Goal: Task Accomplishment & Management: Use online tool/utility

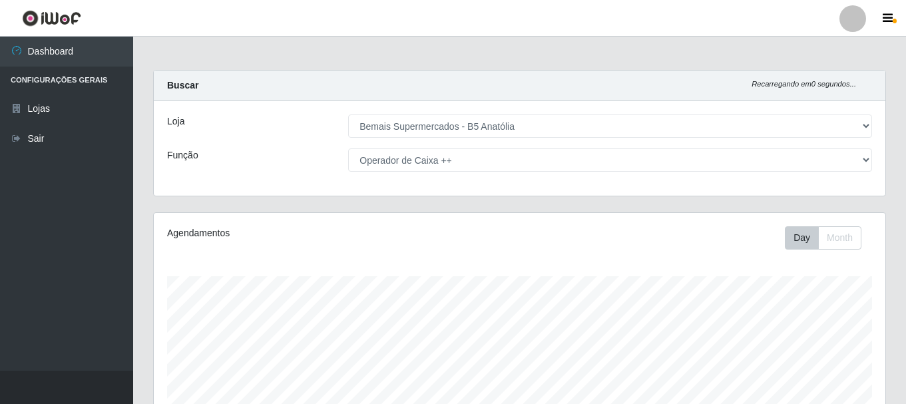
select select "405"
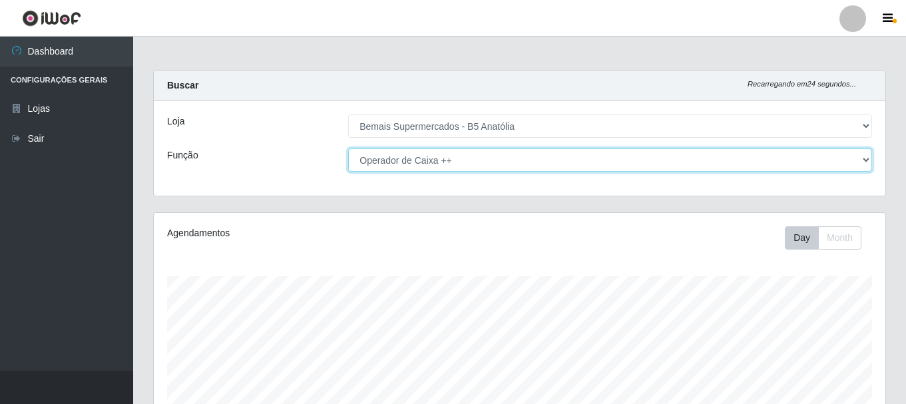
click at [859, 157] on select "[Selecione...] ASG ASG + ASG ++ Auxiliar de Estacionamento Auxiliar de Estacion…" at bounding box center [610, 159] width 524 height 23
click at [348, 148] on select "[Selecione...] ASG ASG + ASG ++ Auxiliar de Estacionamento Auxiliar de Estacion…" at bounding box center [610, 159] width 524 height 23
click at [863, 158] on select "[Selecione...] ASG ASG + ASG ++ Auxiliar de Estacionamento Auxiliar de Estacion…" at bounding box center [610, 159] width 524 height 23
click at [348, 148] on select "[Selecione...] ASG ASG + ASG ++ Auxiliar de Estacionamento Auxiliar de Estacion…" at bounding box center [610, 159] width 524 height 23
click at [865, 161] on select "[Selecione...] ASG ASG + ASG ++ Auxiliar de Estacionamento Auxiliar de Estacion…" at bounding box center [610, 159] width 524 height 23
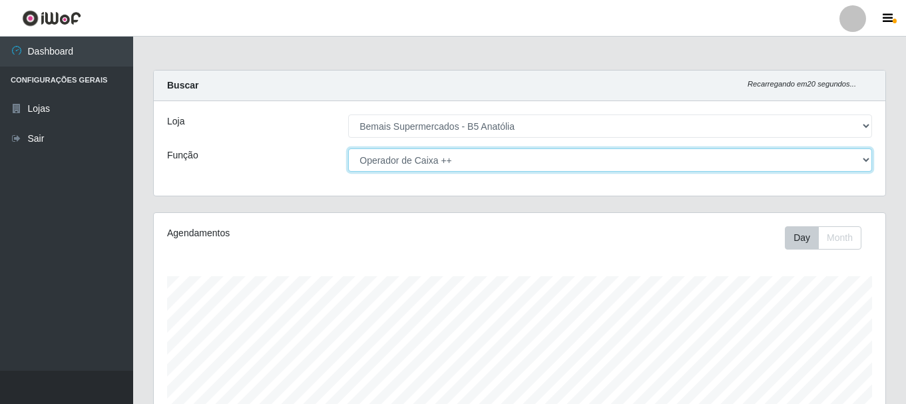
click at [348, 148] on select "[Selecione...] ASG ASG + ASG ++ Auxiliar de Estacionamento Auxiliar de Estacion…" at bounding box center [610, 159] width 524 height 23
click at [863, 159] on select "[Selecione...] ASG ASG + ASG ++ Auxiliar de Estacionamento Auxiliar de Estacion…" at bounding box center [610, 159] width 524 height 23
click at [348, 148] on select "[Selecione...] ASG ASG + ASG ++ Auxiliar de Estacionamento Auxiliar de Estacion…" at bounding box center [610, 159] width 524 height 23
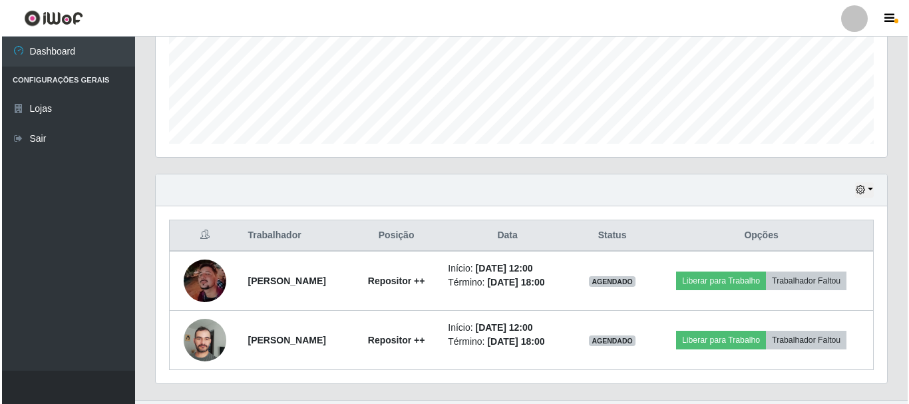
scroll to position [333, 0]
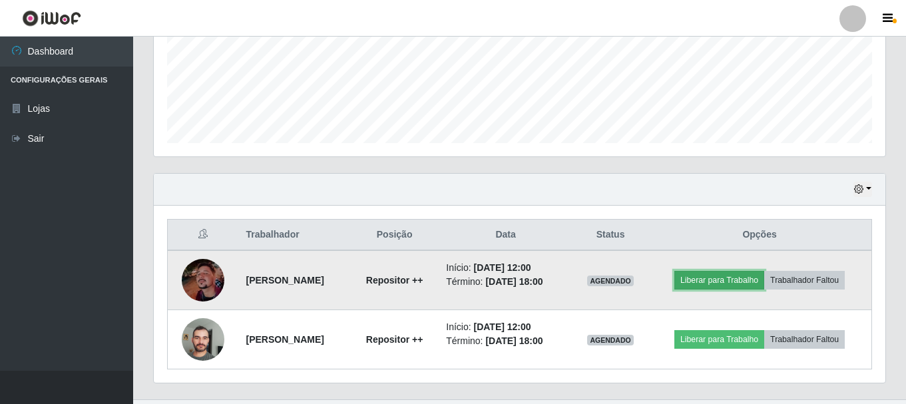
click at [705, 281] on button "Liberar para Trabalho" at bounding box center [719, 280] width 90 height 19
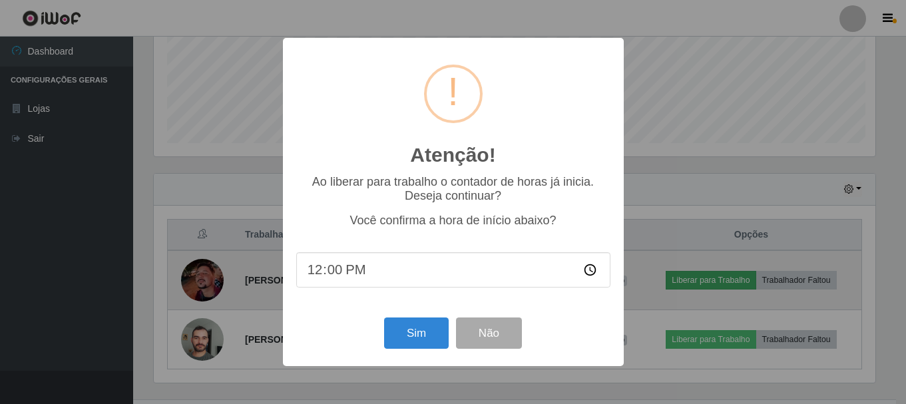
scroll to position [276, 725]
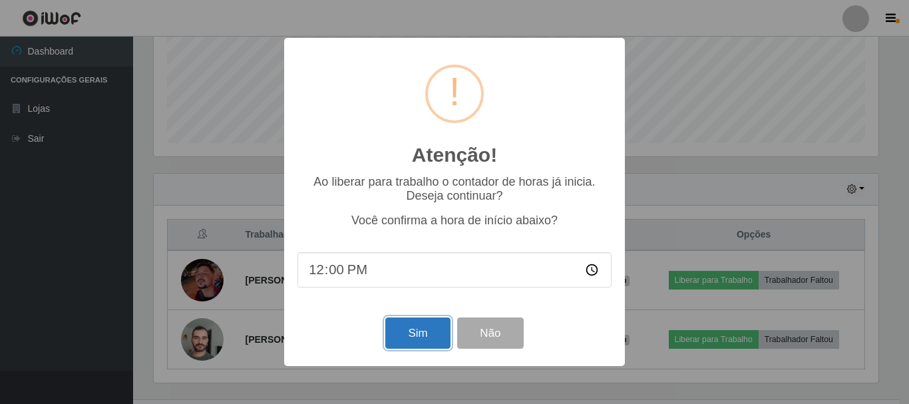
click at [428, 327] on button "Sim" at bounding box center [417, 332] width 65 height 31
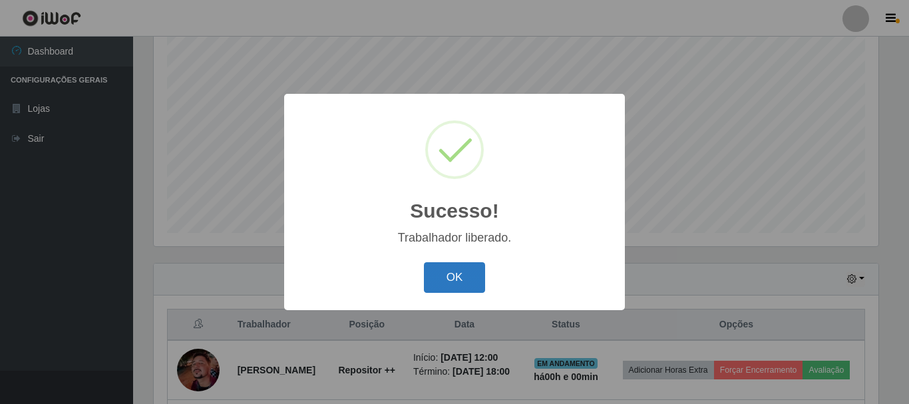
click at [439, 277] on button "OK" at bounding box center [455, 277] width 62 height 31
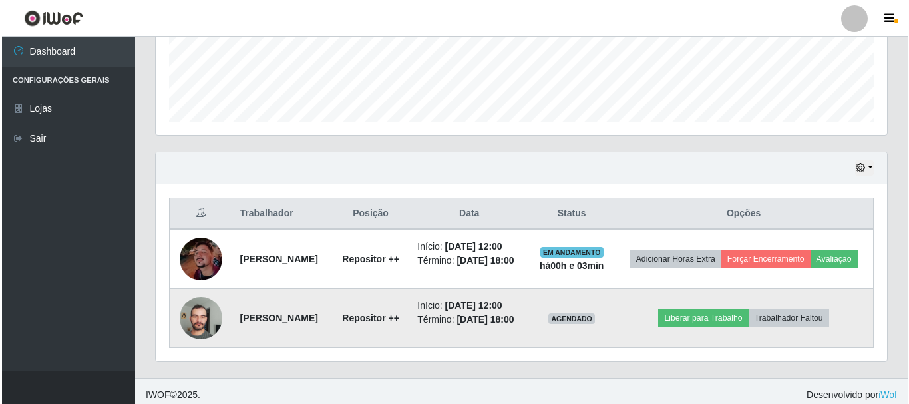
scroll to position [381, 0]
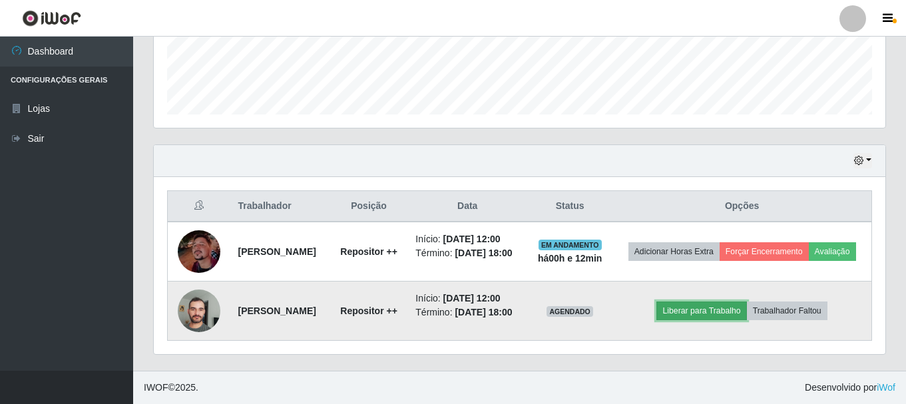
click at [705, 304] on button "Liberar para Trabalho" at bounding box center [701, 311] width 90 height 19
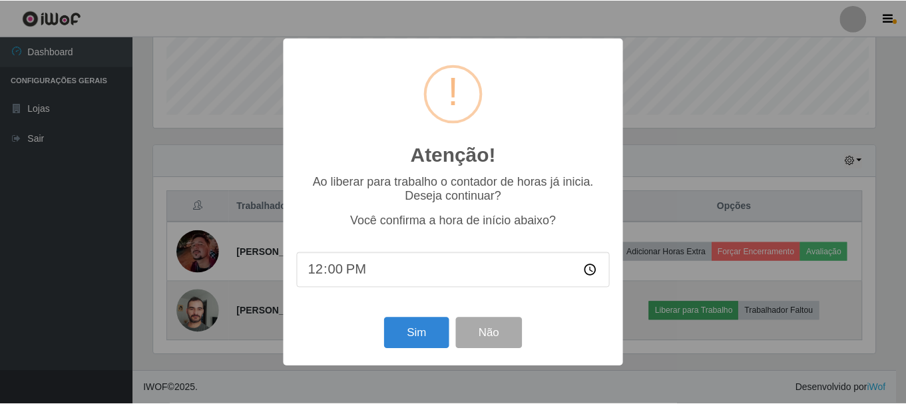
scroll to position [276, 725]
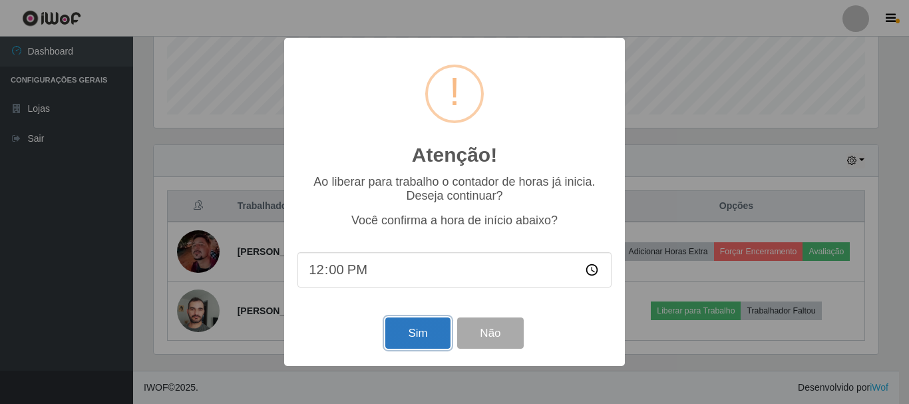
click at [411, 330] on button "Sim" at bounding box center [417, 332] width 65 height 31
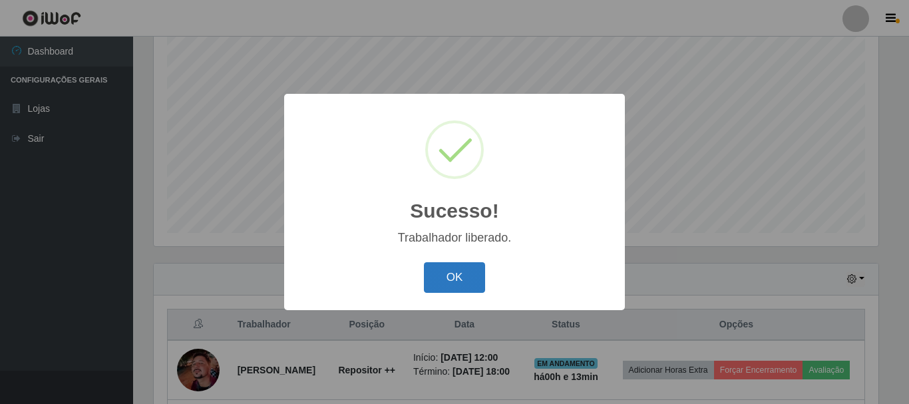
click at [458, 292] on button "OK" at bounding box center [455, 277] width 62 height 31
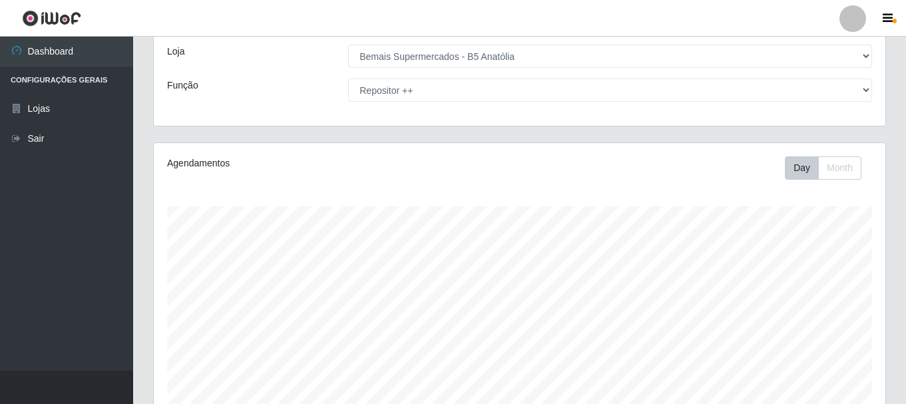
scroll to position [49, 0]
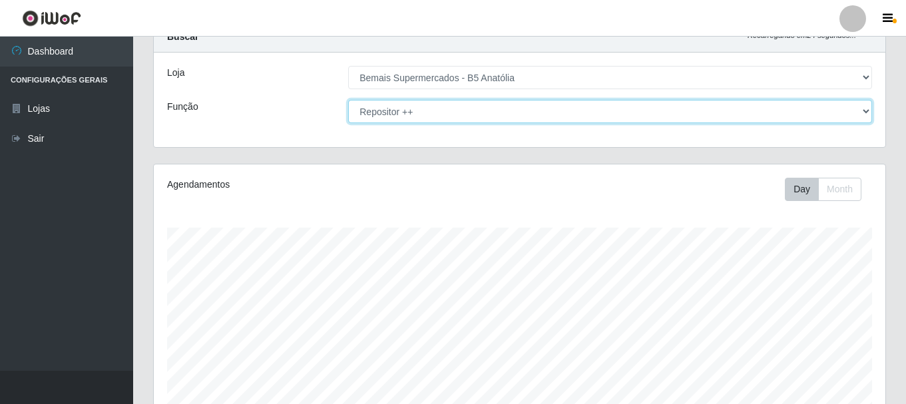
click at [867, 110] on select "[Selecione...] ASG ASG + ASG ++ Auxiliar de Estacionamento Auxiliar de Estacion…" at bounding box center [610, 111] width 524 height 23
select select "73"
click at [348, 100] on select "[Selecione...] ASG ASG + ASG ++ Auxiliar de Estacionamento Auxiliar de Estacion…" at bounding box center [610, 111] width 524 height 23
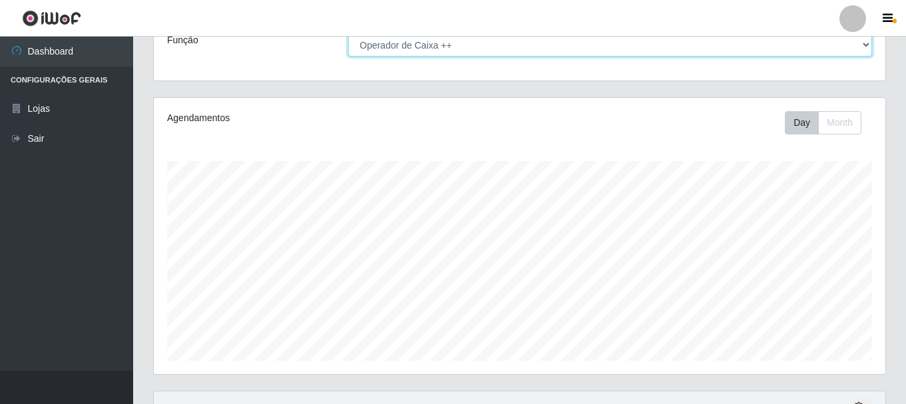
scroll to position [0, 0]
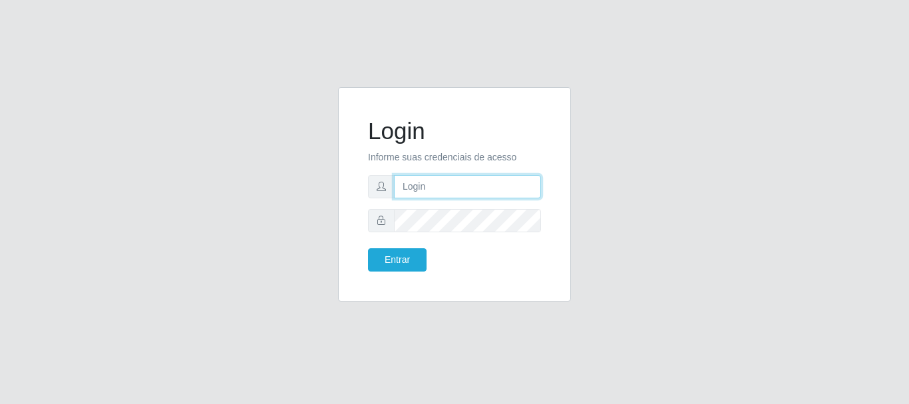
drag, startPoint x: 407, startPoint y: 185, endPoint x: 404, endPoint y: 178, distance: 7.8
click at [407, 184] on input "text" at bounding box center [467, 186] width 147 height 23
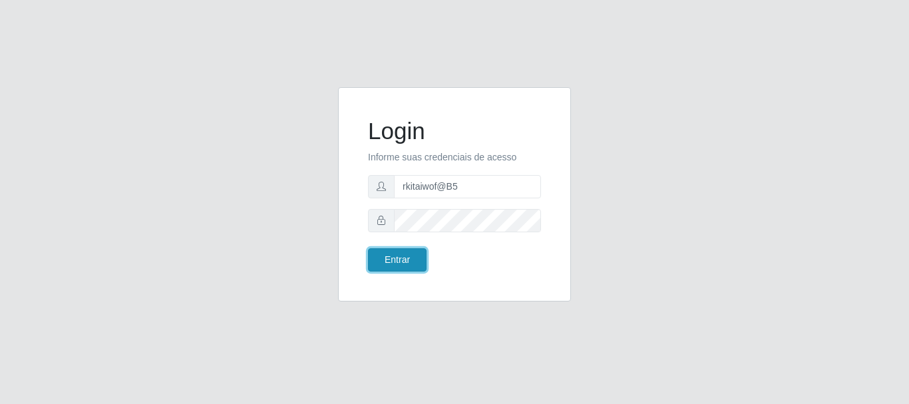
click at [401, 262] on button "Entrar" at bounding box center [397, 259] width 59 height 23
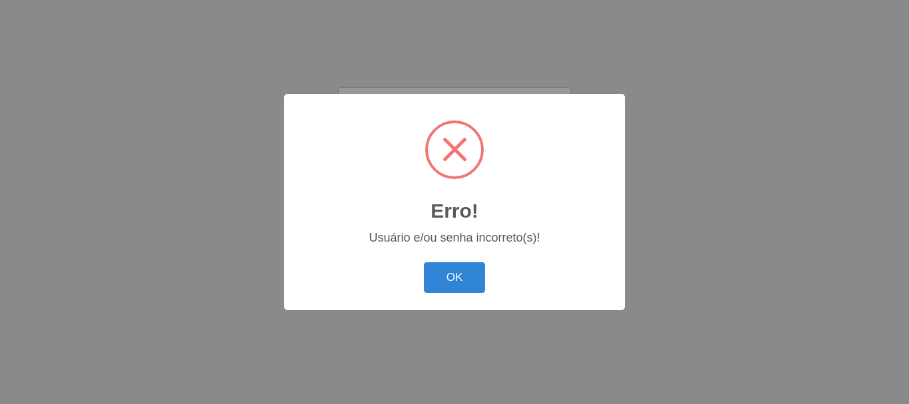
drag, startPoint x: 465, startPoint y: 275, endPoint x: 482, endPoint y: 222, distance: 55.8
click at [465, 275] on button "OK" at bounding box center [455, 277] width 62 height 31
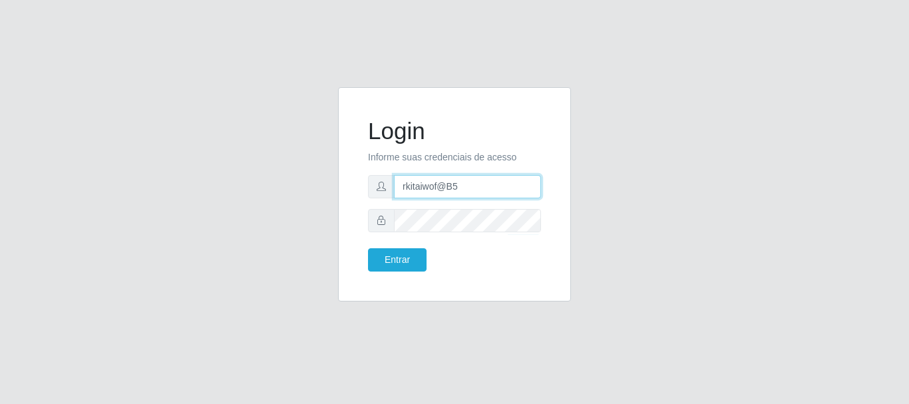
click at [409, 186] on input "rkitaiwof@B5" at bounding box center [467, 186] width 147 height 23
type input "ritaiwof@B5"
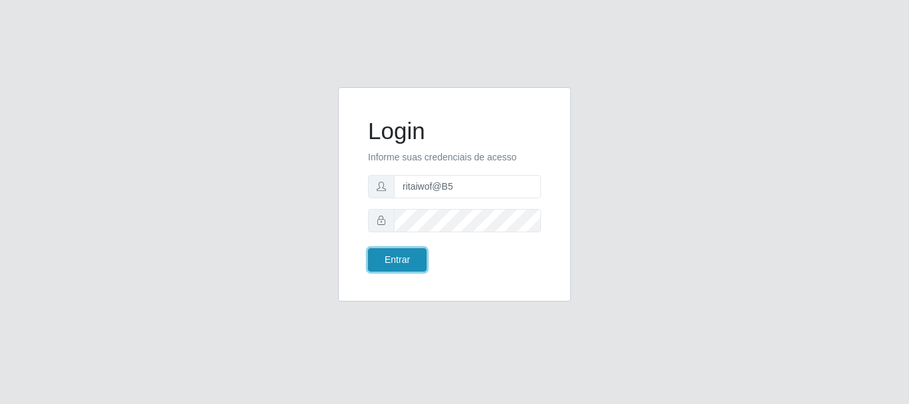
click at [401, 256] on button "Entrar" at bounding box center [397, 259] width 59 height 23
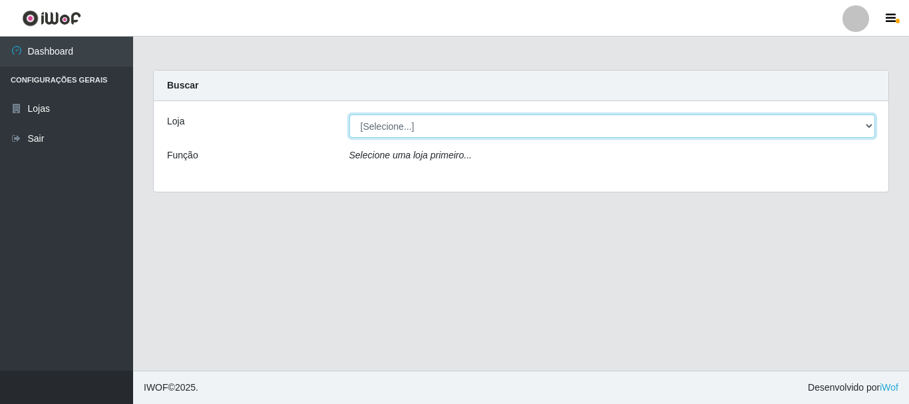
drag, startPoint x: 869, startPoint y: 124, endPoint x: 861, endPoint y: 129, distance: 9.1
click at [868, 124] on select "[Selecione...] Bemais Supermercados - B5 Anatólia" at bounding box center [612, 125] width 526 height 23
select select "405"
click at [349, 114] on select "[Selecione...] Bemais Supermercados - B5 Anatólia" at bounding box center [612, 125] width 526 height 23
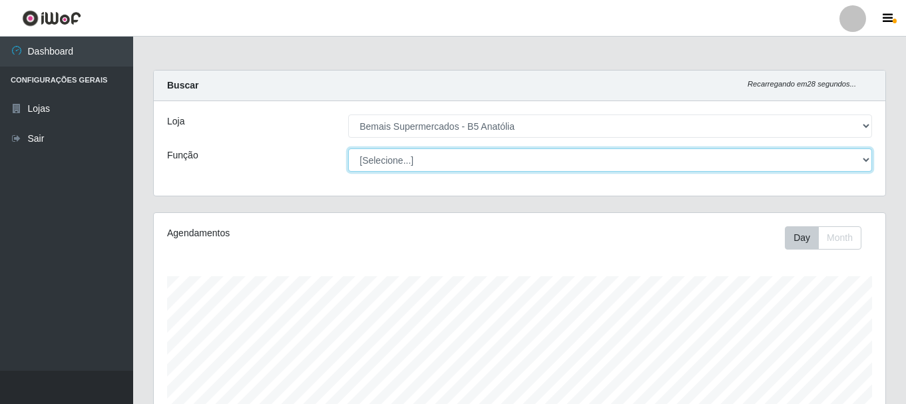
drag, startPoint x: 863, startPoint y: 152, endPoint x: 865, endPoint y: 165, distance: 13.5
click at [866, 162] on select "[Selecione...] ASG ASG + ASG ++ Auxiliar de Estacionamento Auxiliar de Estacion…" at bounding box center [610, 159] width 524 height 23
select select "73"
click at [348, 148] on select "[Selecione...] ASG ASG + ASG ++ Auxiliar de Estacionamento Auxiliar de Estacion…" at bounding box center [610, 159] width 524 height 23
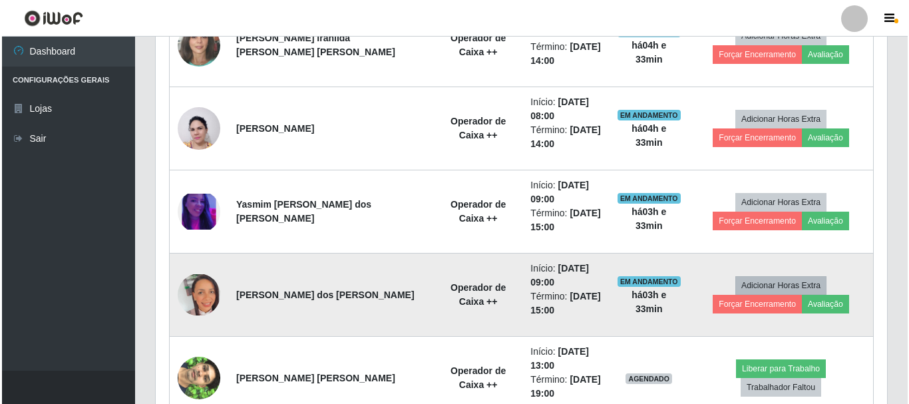
scroll to position [709, 0]
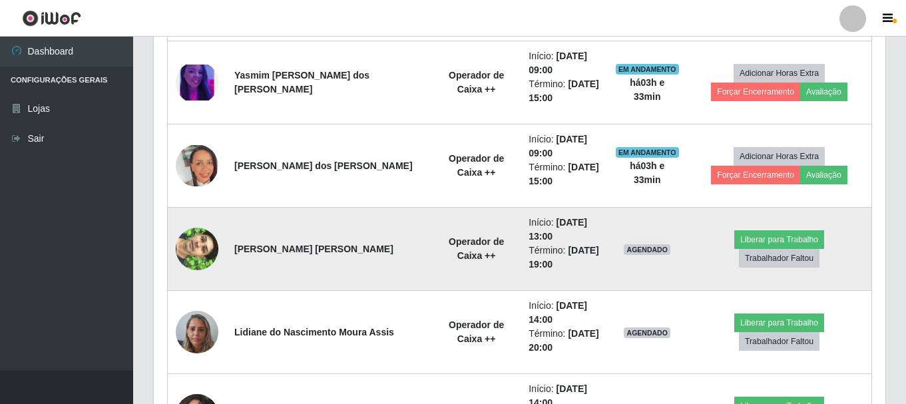
click at [206, 248] on img at bounding box center [197, 249] width 43 height 76
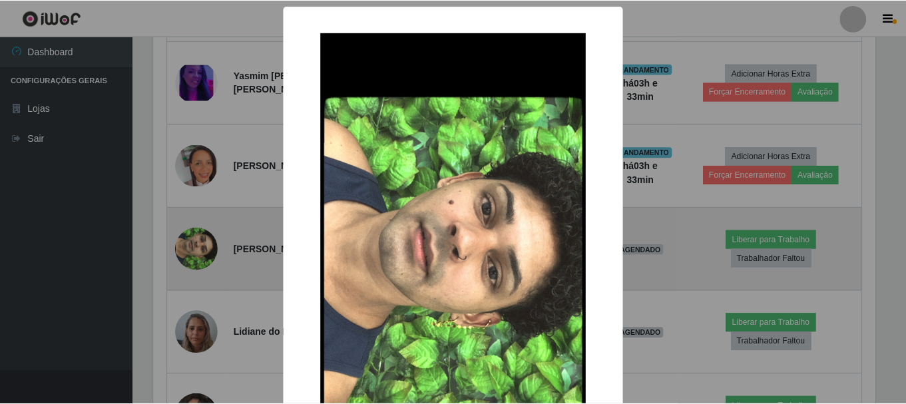
scroll to position [276, 725]
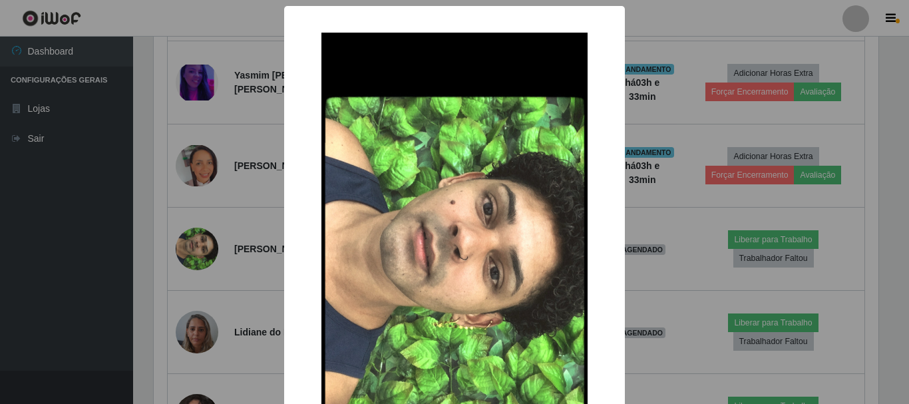
click at [685, 198] on div "× OK Cancel" at bounding box center [454, 202] width 909 height 404
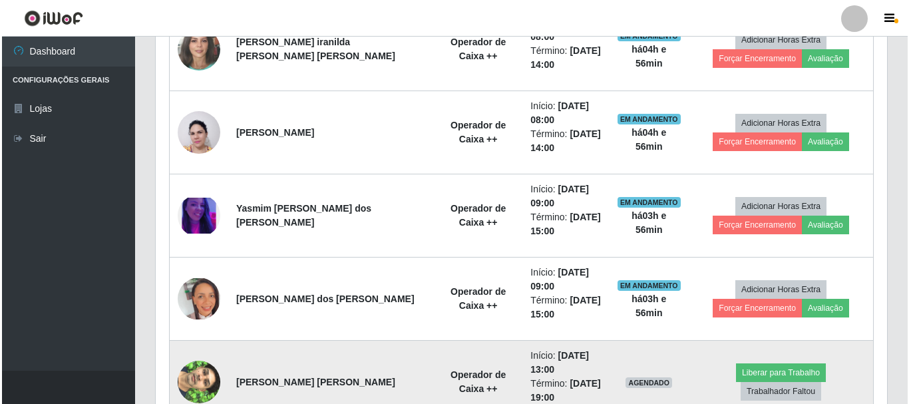
scroll to position [642, 0]
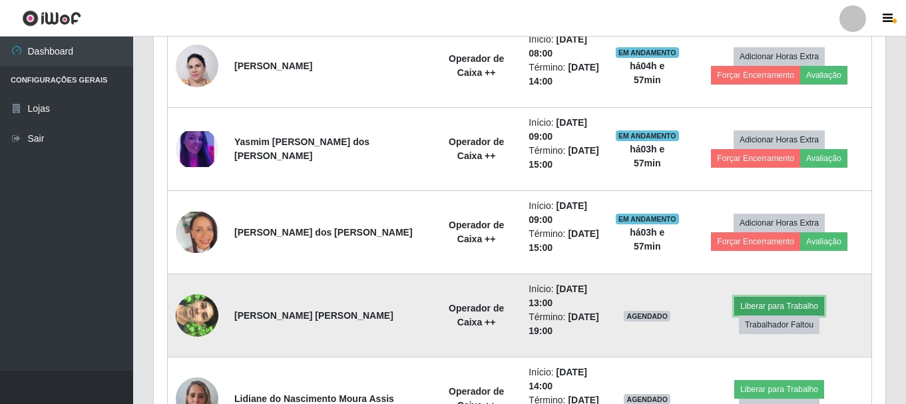
click at [734, 315] on button "Liberar para Trabalho" at bounding box center [779, 306] width 90 height 19
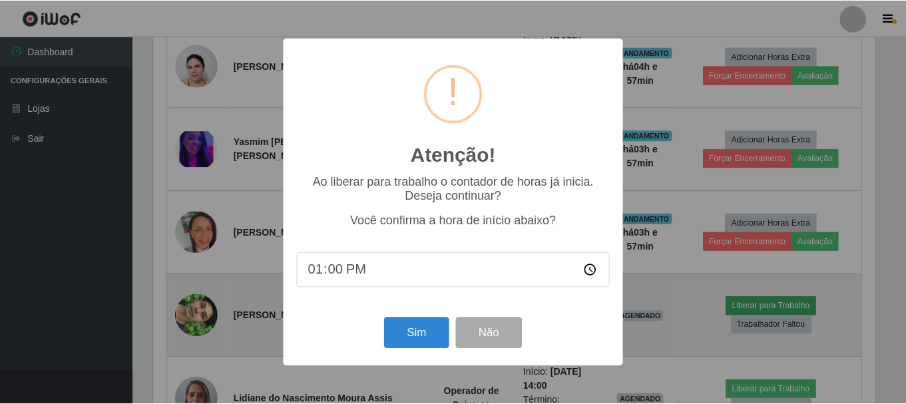
scroll to position [276, 725]
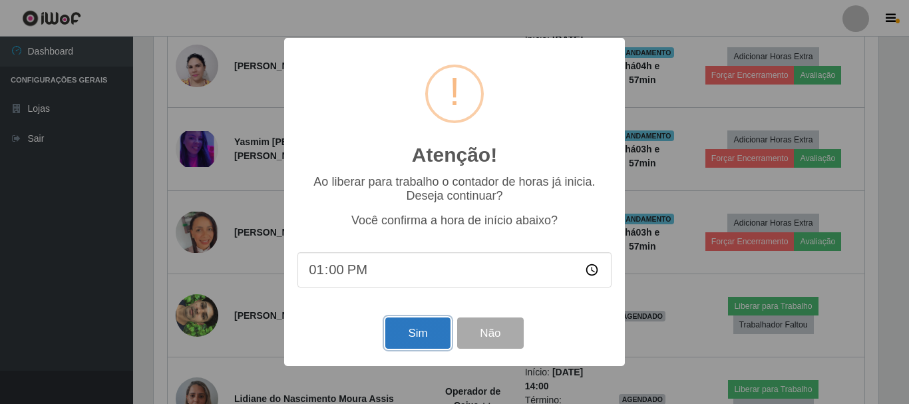
click at [419, 333] on button "Sim" at bounding box center [417, 332] width 65 height 31
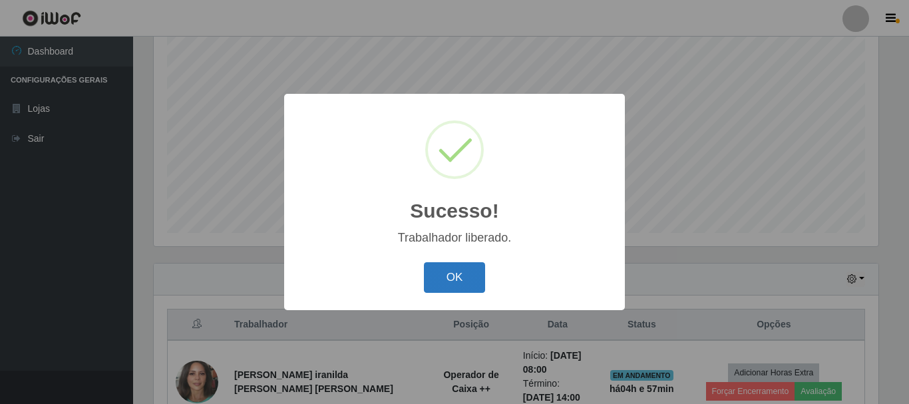
click at [455, 280] on button "OK" at bounding box center [455, 277] width 62 height 31
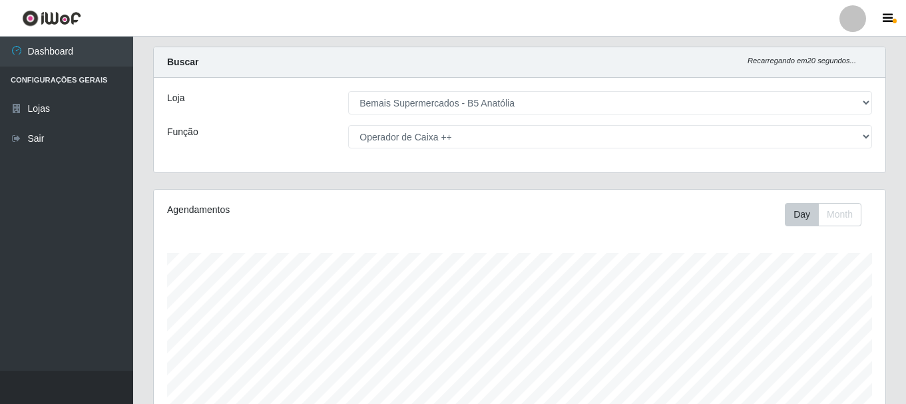
scroll to position [0, 0]
